Goal: Task Accomplishment & Management: Use online tool/utility

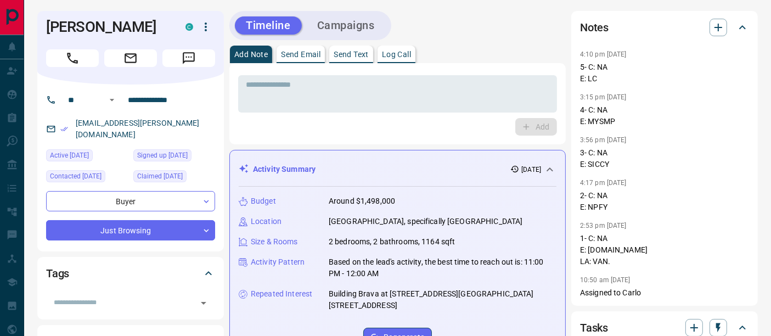
click at [405, 54] on p "Log Call" at bounding box center [396, 55] width 29 height 8
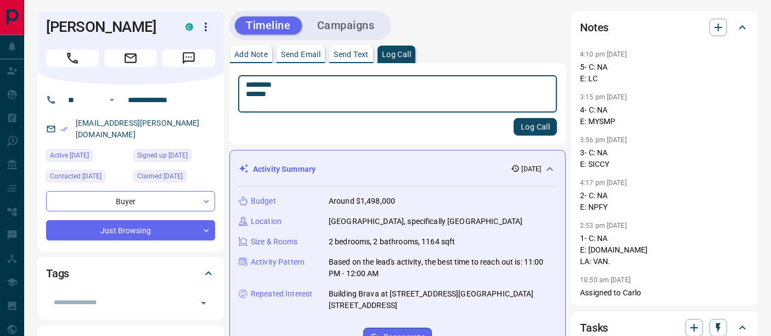
type textarea "********* *******"
click at [546, 125] on button "Log Call" at bounding box center [535, 127] width 43 height 18
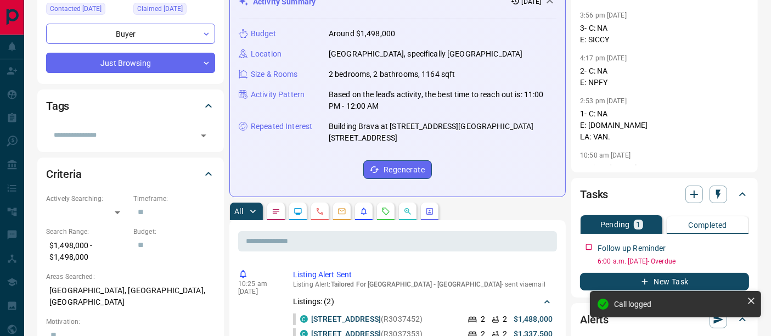
scroll to position [244, 0]
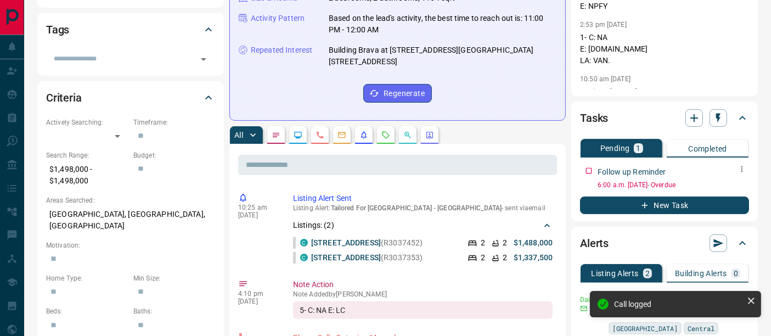
click at [747, 165] on button "button" at bounding box center [742, 169] width 14 height 14
click at [731, 183] on li "Edit" at bounding box center [725, 189] width 48 height 16
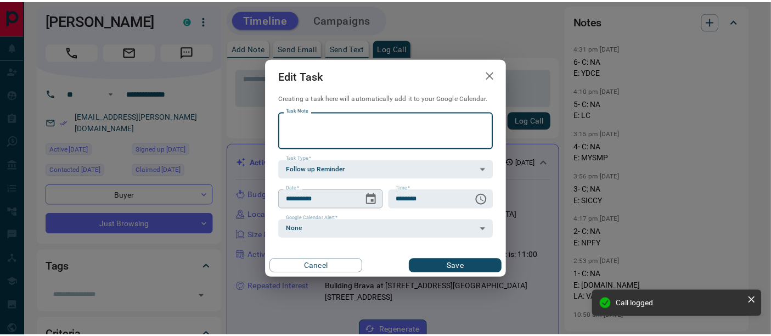
scroll to position [0, 0]
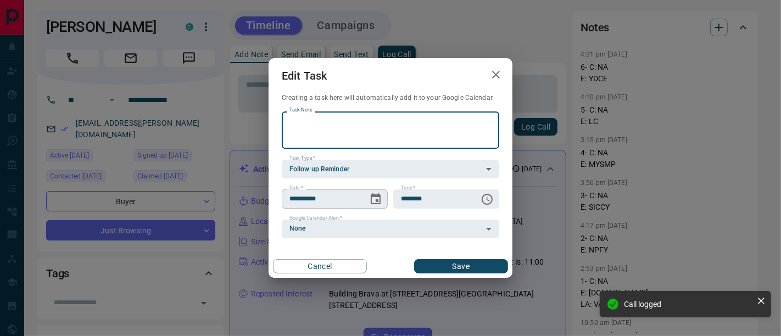
click at [373, 196] on icon "Choose date, selected date is Aug 15, 2025" at bounding box center [376, 198] width 10 height 11
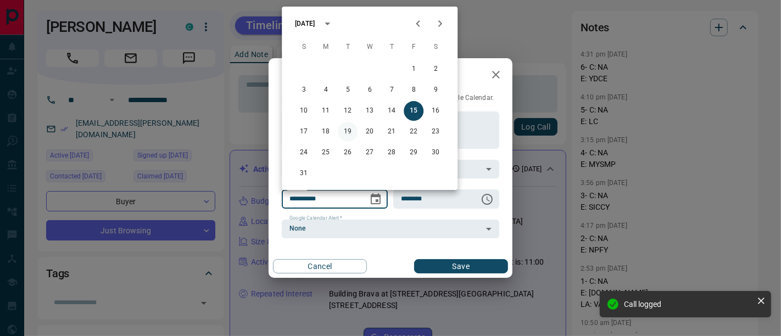
click at [343, 132] on button "19" at bounding box center [348, 132] width 20 height 20
type input "**********"
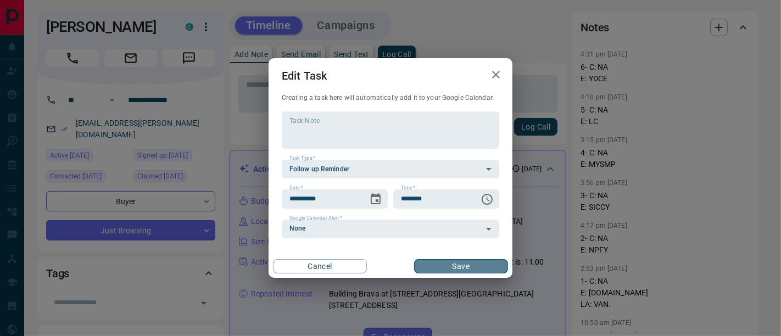
click at [438, 270] on button "Save" at bounding box center [461, 266] width 94 height 14
